Goal: Find specific page/section: Find specific page/section

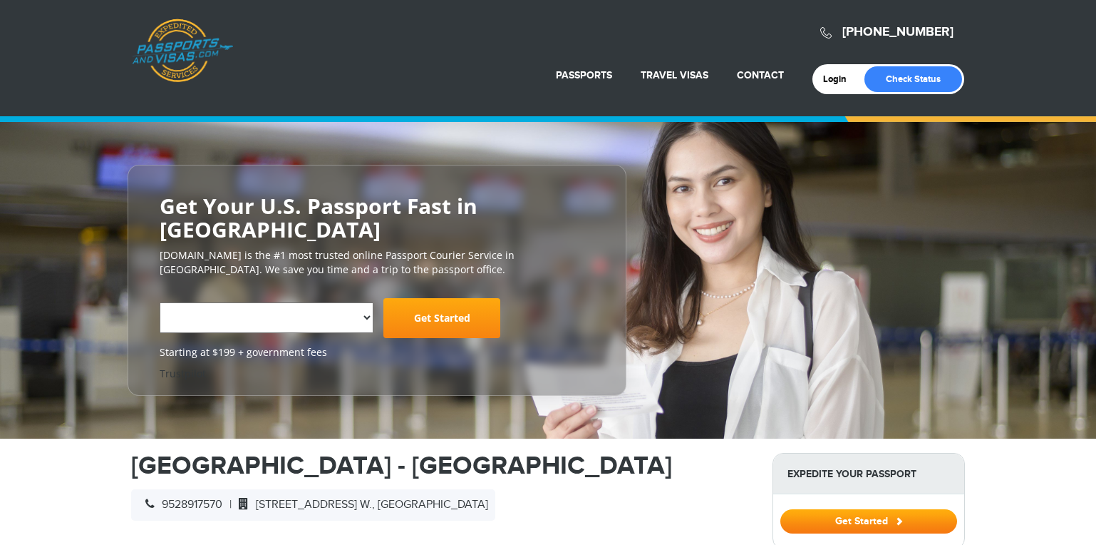
select select "**********"
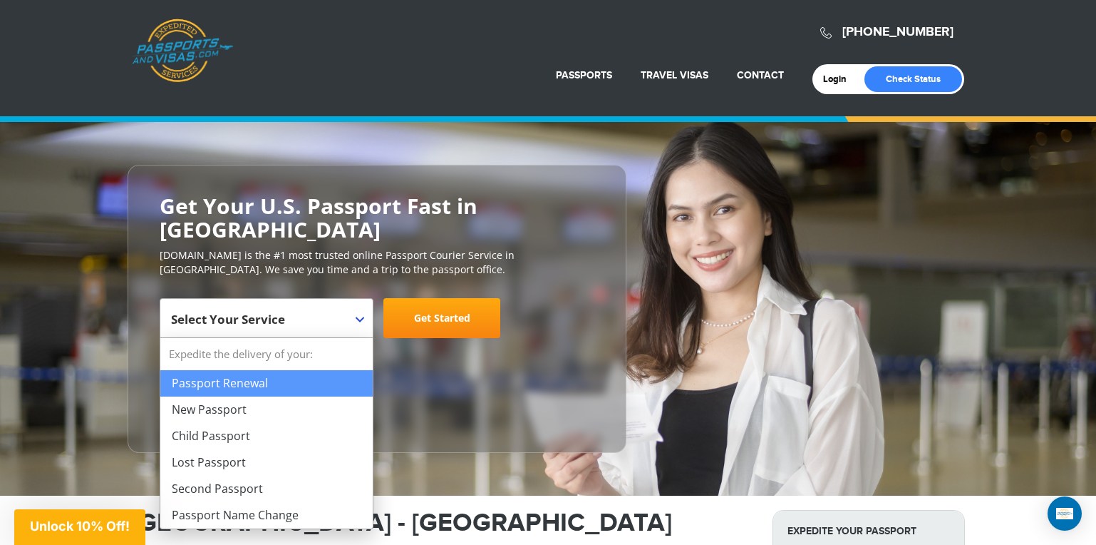
click at [359, 315] on span at bounding box center [366, 308] width 14 height 19
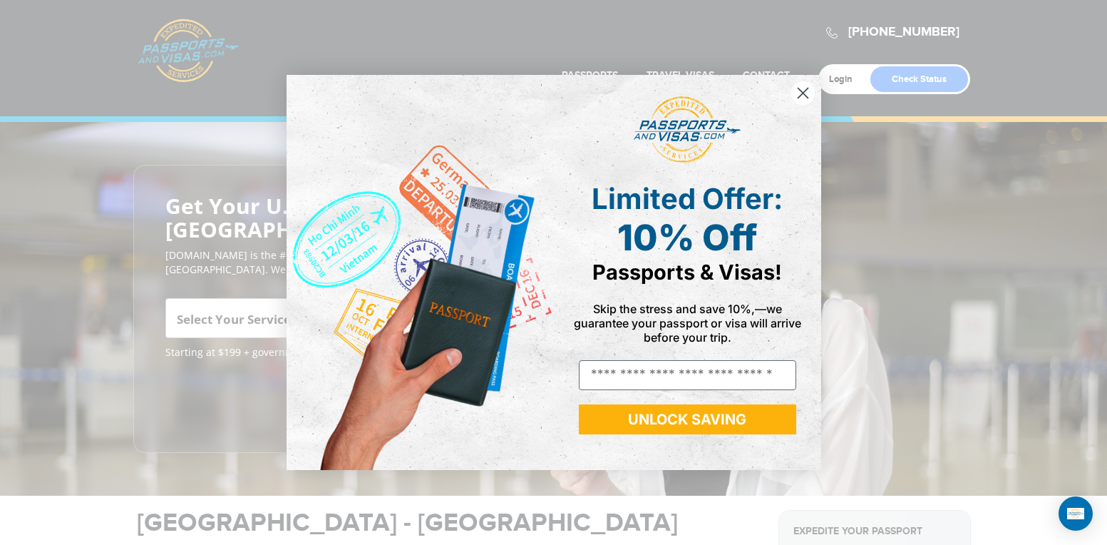
click at [242, 384] on div "Close dialog Limited Offer: 10% Off Passports & Visas! Skip the stress and save…" at bounding box center [553, 272] width 1107 height 545
click at [805, 90] on circle "Close dialog" at bounding box center [802, 93] width 24 height 24
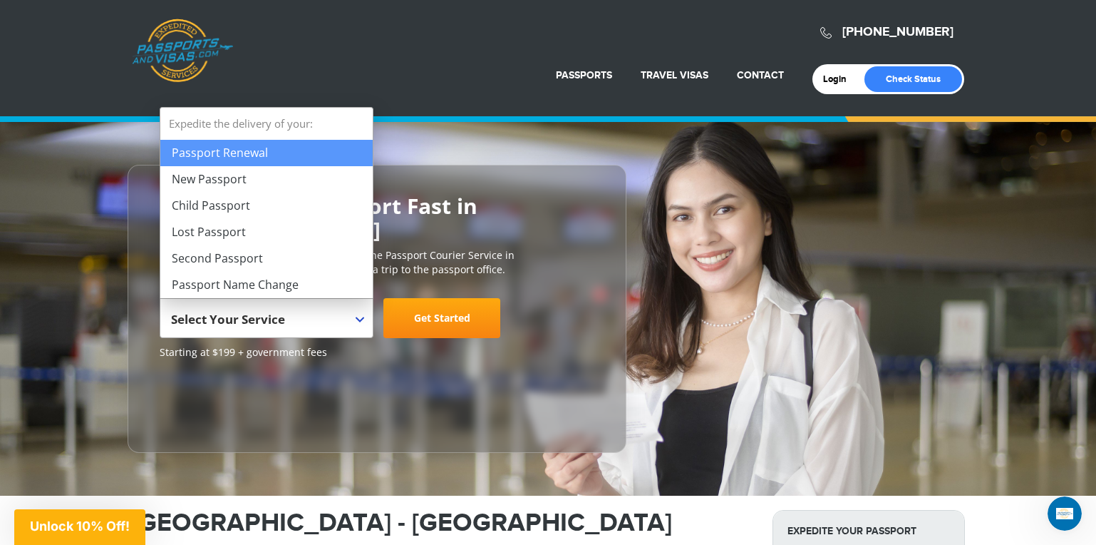
click at [360, 316] on b at bounding box center [360, 319] width 9 height 6
select select "**********"
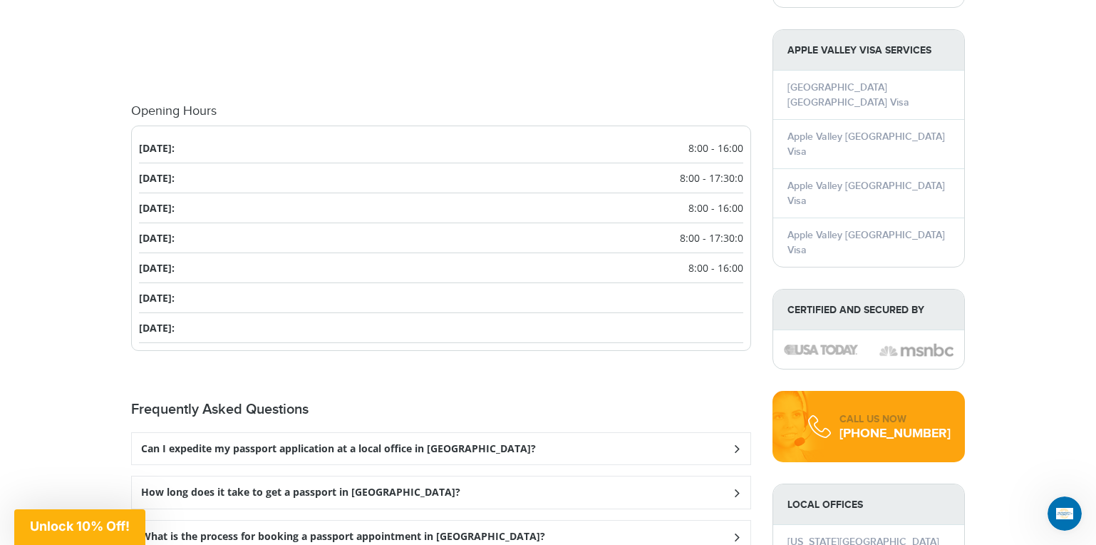
scroll to position [1639, 0]
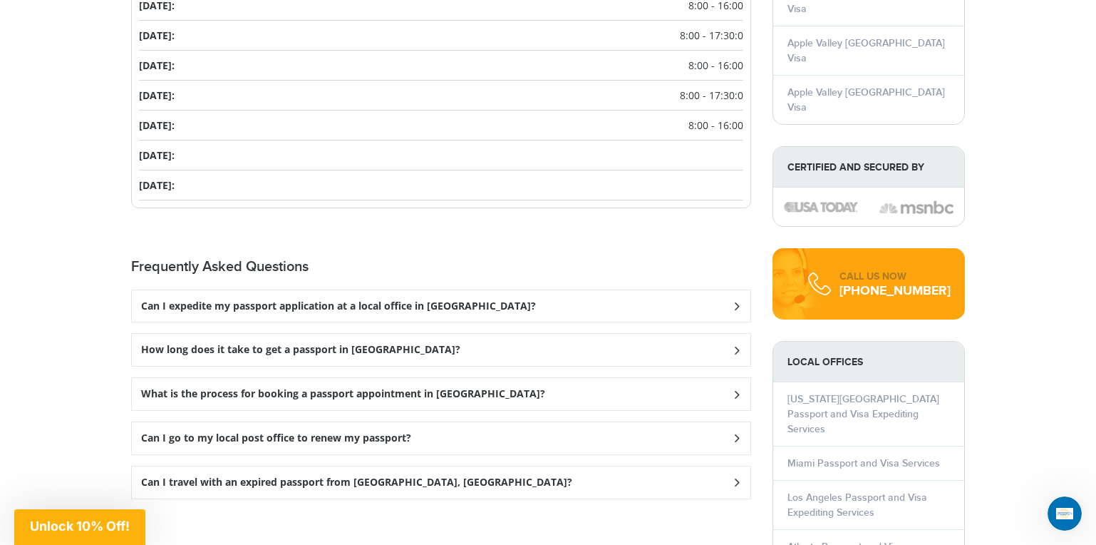
click at [736, 389] on icon at bounding box center [737, 393] width 14 height 9
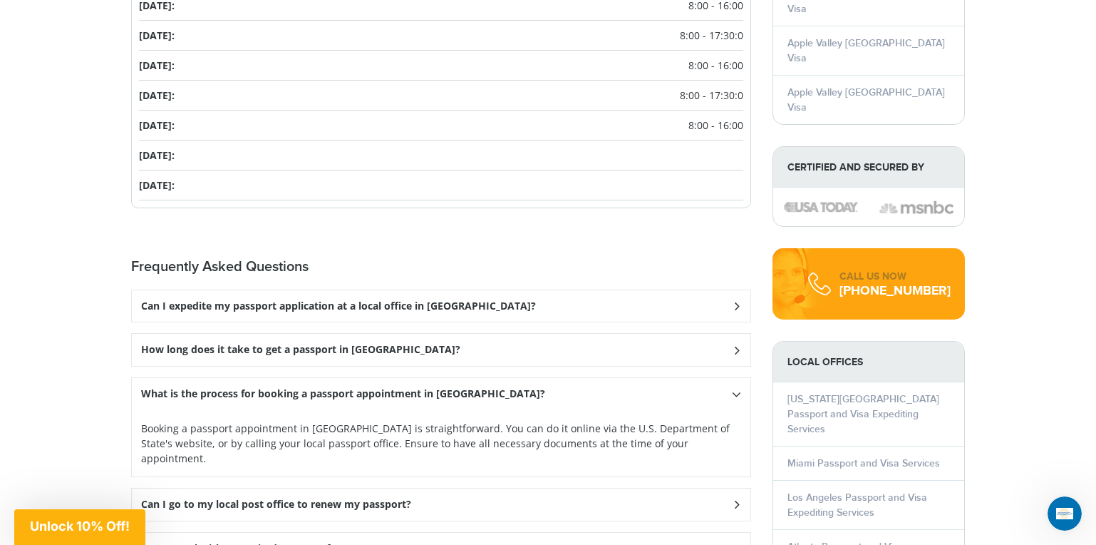
scroll to position [1782, 0]
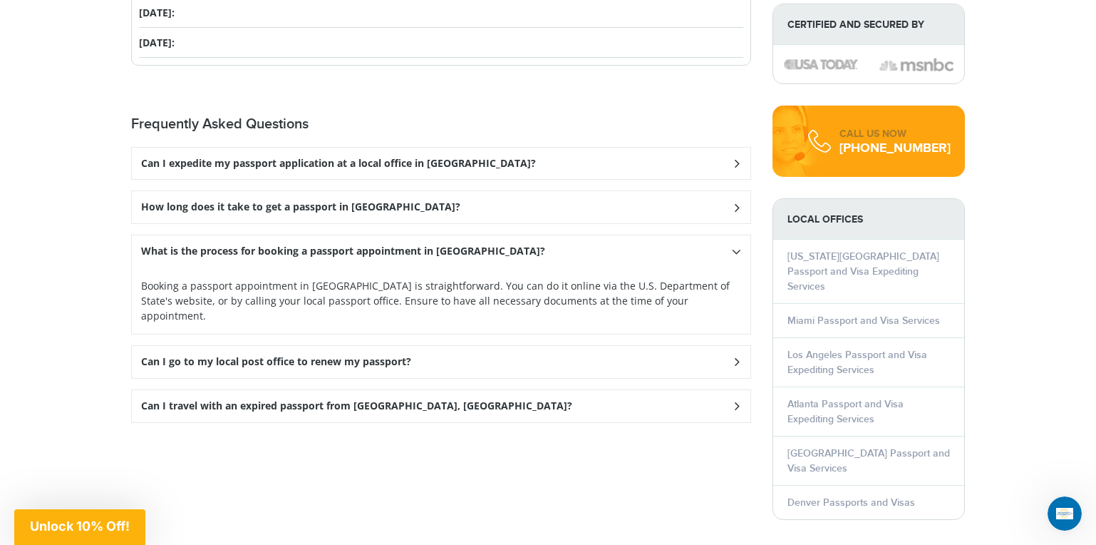
click at [736, 357] on icon at bounding box center [737, 361] width 14 height 9
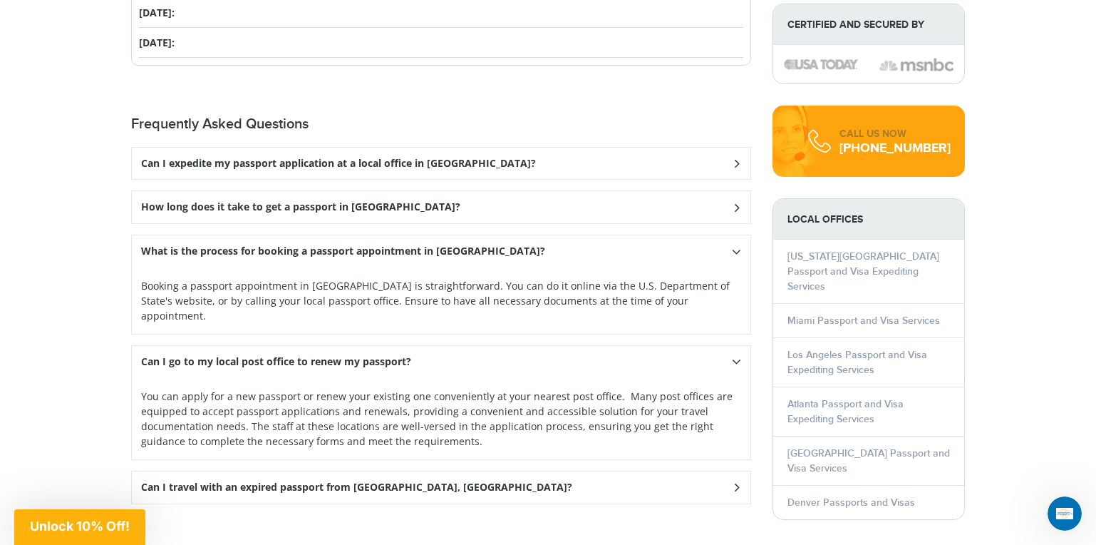
click at [733, 483] on icon at bounding box center [737, 487] width 14 height 9
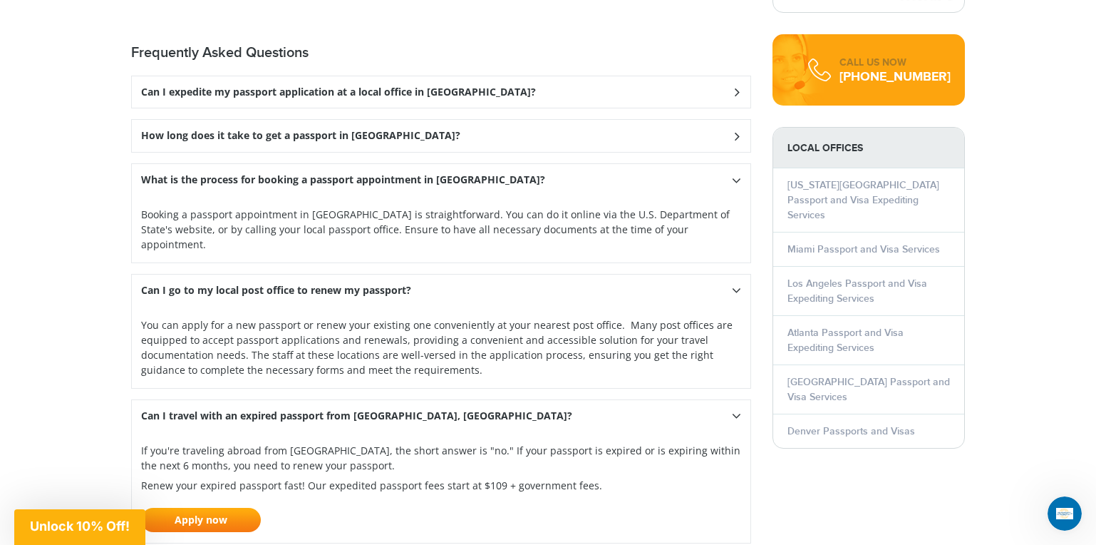
scroll to position [1711, 0]
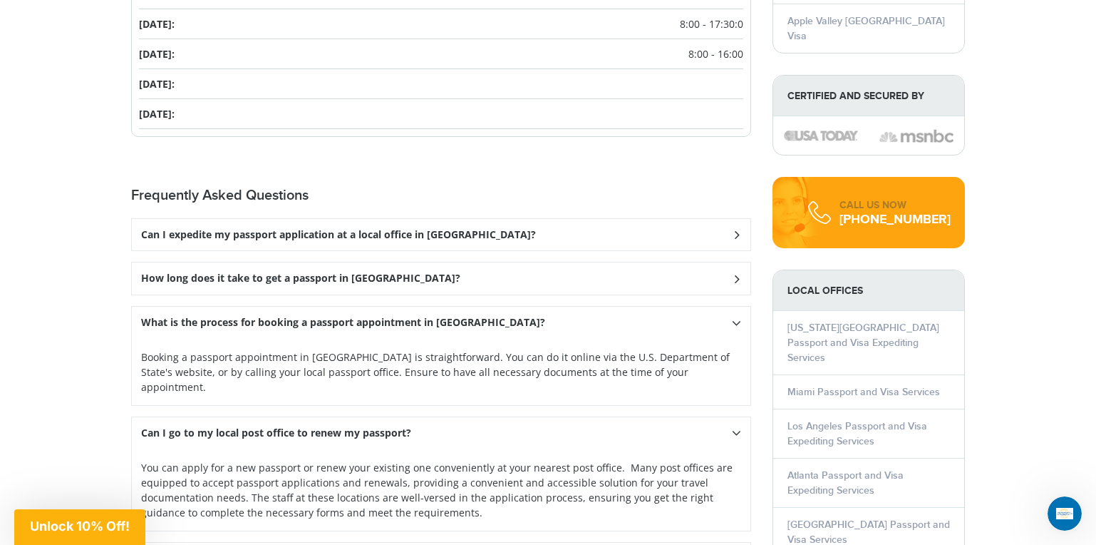
click at [732, 230] on icon at bounding box center [737, 234] width 14 height 9
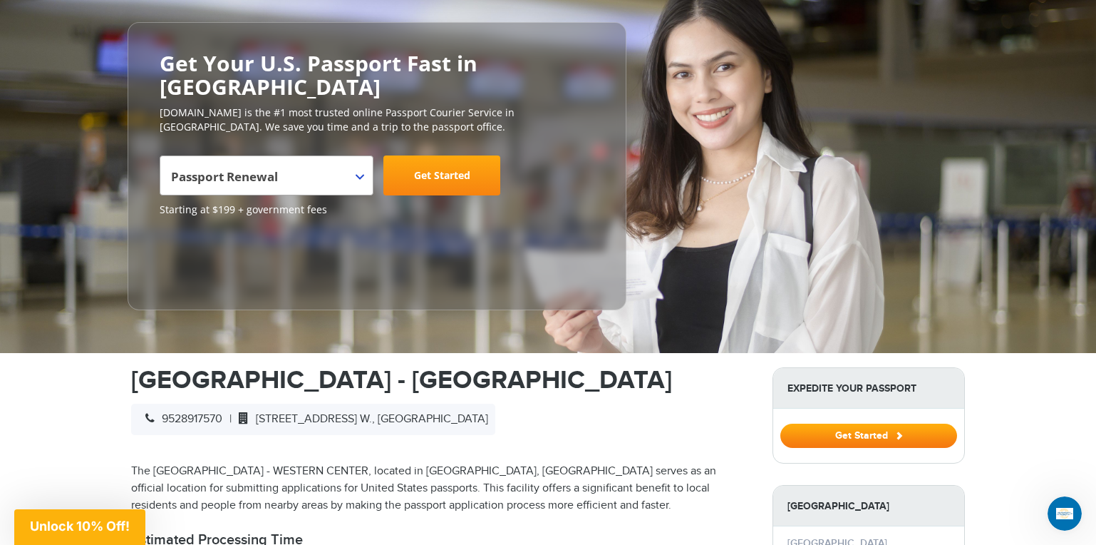
scroll to position [0, 0]
